Goal: Task Accomplishment & Management: Use online tool/utility

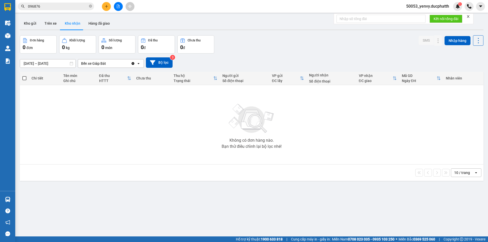
click at [116, 6] on icon "file-add" at bounding box center [118, 7] width 4 height 4
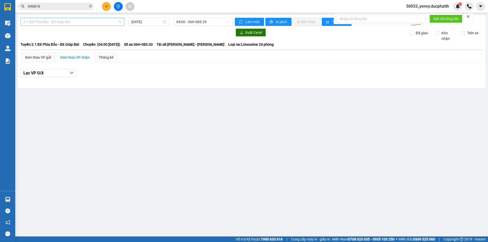
click at [59, 25] on span "2.1 BX Phía Bắc - BX Giáp Bát" at bounding box center [72, 22] width 98 height 8
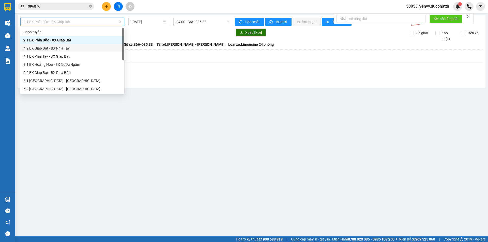
click at [61, 49] on div "4.2 BX Giáp Bát - BX Phía Tây" at bounding box center [72, 49] width 98 height 6
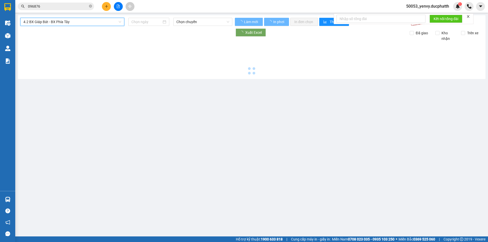
type input "[DATE]"
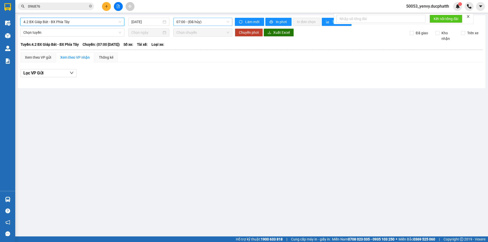
click at [206, 20] on span "07:00 - (Đã hủy)" at bounding box center [202, 22] width 53 height 8
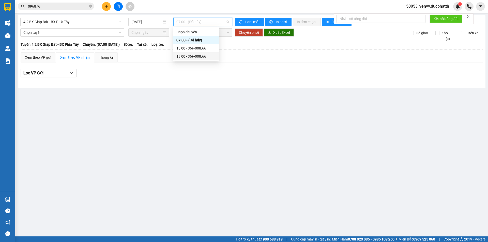
click at [196, 58] on div "19:00 - 36F-008.66" at bounding box center [196, 57] width 40 height 6
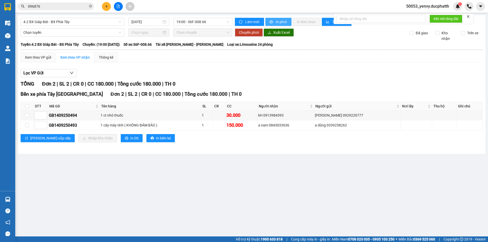
click at [278, 22] on span "In phơi" at bounding box center [282, 22] width 12 height 6
